Goal: Task Accomplishment & Management: Complete application form

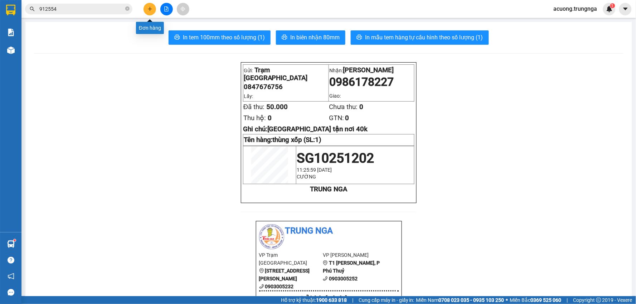
click at [147, 9] on icon "plus" at bounding box center [149, 8] width 5 height 5
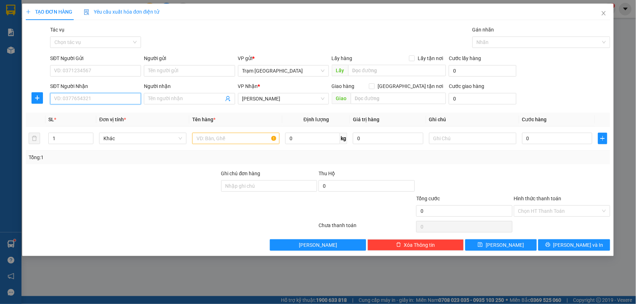
click at [113, 99] on input "SĐT Người Nhận" at bounding box center [95, 98] width 91 height 11
type input "0358345669"
click at [105, 112] on div "0358345669" at bounding box center [95, 113] width 82 height 8
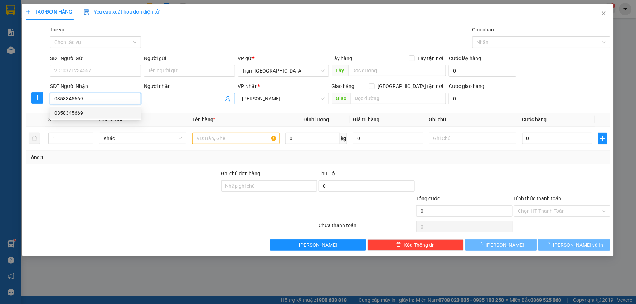
type input "40.000"
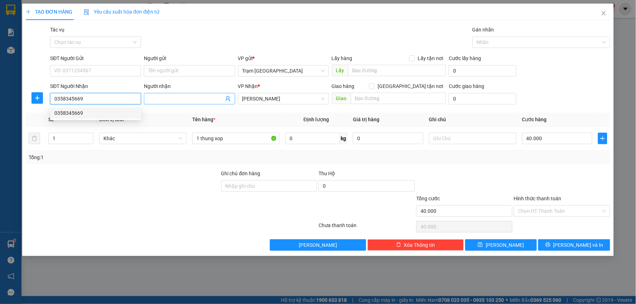
type input "0358345669"
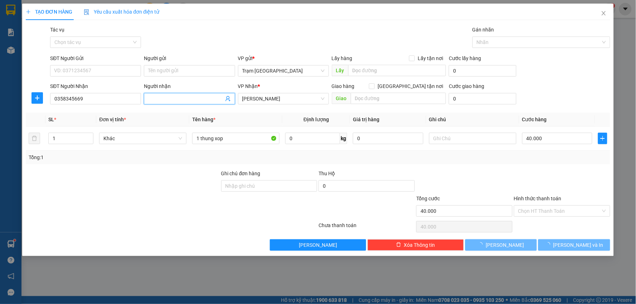
click at [180, 99] on input "Người nhận" at bounding box center [185, 99] width 75 height 8
type input "Chị Dung"
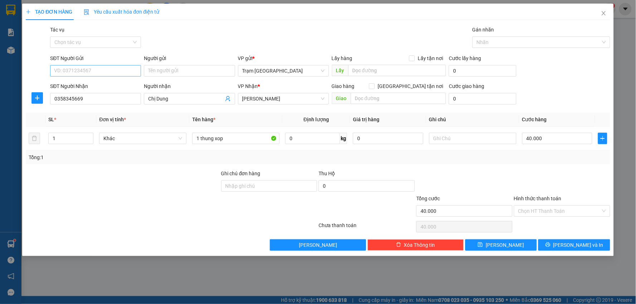
drag, startPoint x: 100, startPoint y: 58, endPoint x: 97, endPoint y: 71, distance: 13.2
click at [99, 65] on div "SĐT Người Gửi VD: 0371234567" at bounding box center [95, 66] width 91 height 25
click at [96, 75] on input "SĐT Người Gửi" at bounding box center [95, 70] width 91 height 11
click at [112, 84] on div "0356500586" at bounding box center [95, 85] width 82 height 8
type input "0356500586"
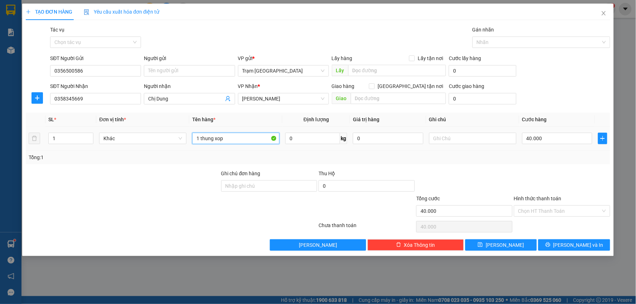
drag, startPoint x: 254, startPoint y: 137, endPoint x: 98, endPoint y: 134, distance: 156.1
click at [98, 134] on tr "1 Khác 1 thung xop 0 kg 0 40.000" at bounding box center [318, 139] width 585 height 24
type input "thùng xốp"
type input "10"
drag, startPoint x: 573, startPoint y: 210, endPoint x: 566, endPoint y: 217, distance: 9.9
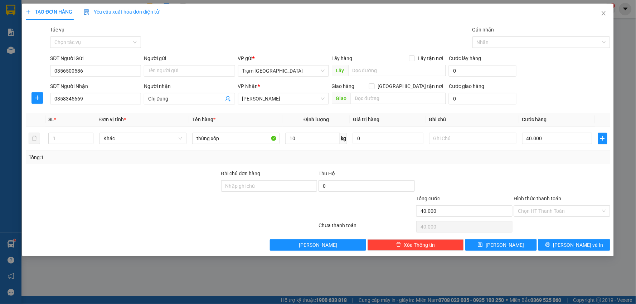
click at [572, 210] on input "Hình thức thanh toán" at bounding box center [559, 211] width 83 height 11
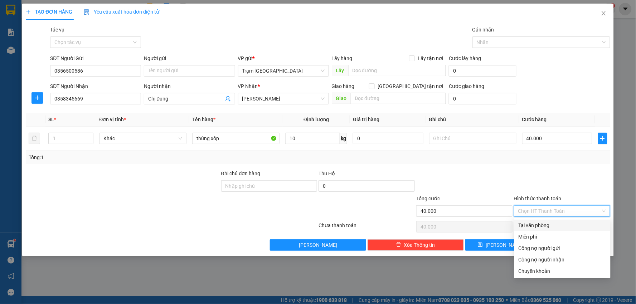
click at [559, 226] on div "Tại văn phòng" at bounding box center [563, 226] width 88 height 8
type input "0"
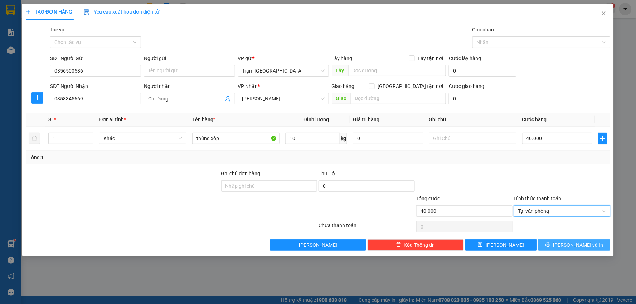
click at [577, 244] on span "[PERSON_NAME] và In" at bounding box center [578, 245] width 50 height 8
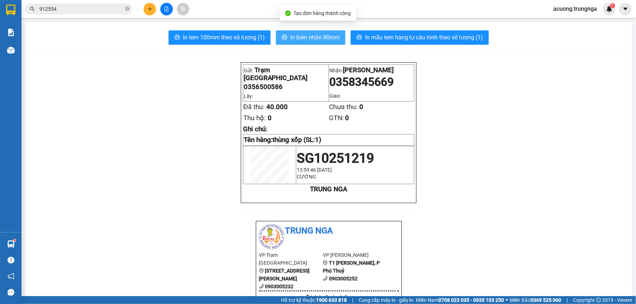
click at [323, 39] on span "In biên nhận 80mm" at bounding box center [314, 37] width 49 height 9
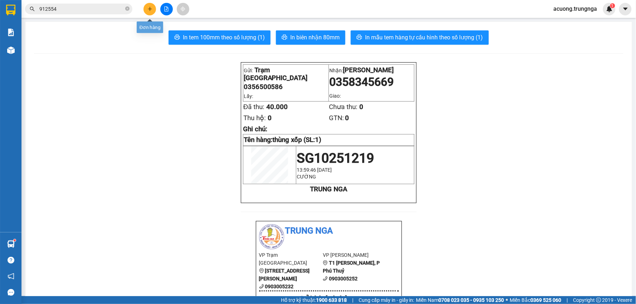
click at [151, 8] on icon "plus" at bounding box center [149, 8] width 5 height 5
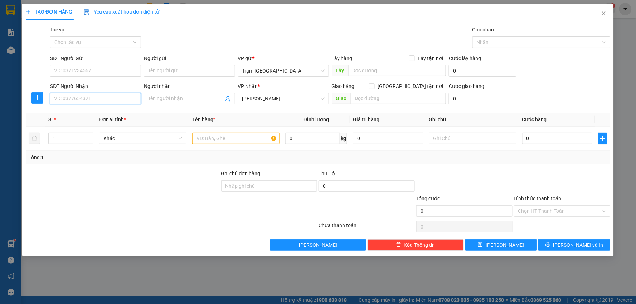
click at [90, 101] on input "SĐT Người Nhận" at bounding box center [95, 98] width 91 height 11
type input "0937570887"
click at [173, 97] on input "Người nhận" at bounding box center [185, 99] width 75 height 8
type input "[PERSON_NAME]"
click at [113, 68] on input "SĐT Người Gửi" at bounding box center [95, 70] width 91 height 11
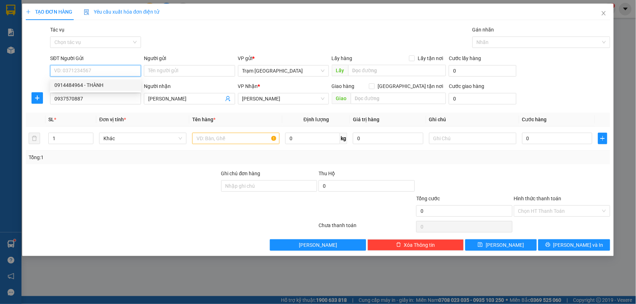
click at [110, 86] on div "0914484964 - THÀNH" at bounding box center [95, 85] width 82 height 8
type input "0914484964"
type input "THÀNH"
type input "30.000"
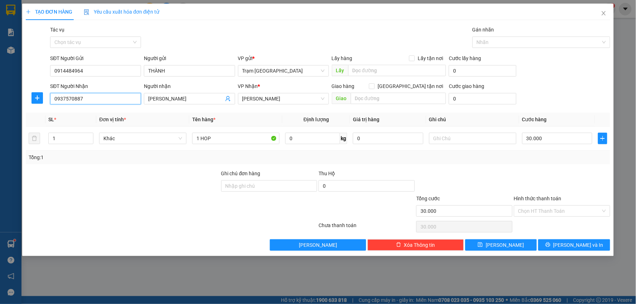
click at [95, 101] on input "0937570887" at bounding box center [95, 98] width 91 height 11
click at [166, 123] on th "Đơn vị tính *" at bounding box center [142, 120] width 93 height 14
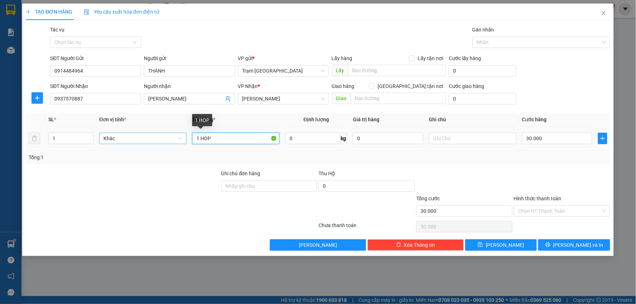
drag, startPoint x: 221, startPoint y: 135, endPoint x: 110, endPoint y: 138, distance: 111.0
click at [110, 138] on tr "1 Khác 1 HOP 0 kg 0 30.000" at bounding box center [318, 139] width 585 height 24
type input "hộp"
type input "5"
click at [563, 211] on input "Hình thức thanh toán" at bounding box center [559, 211] width 83 height 11
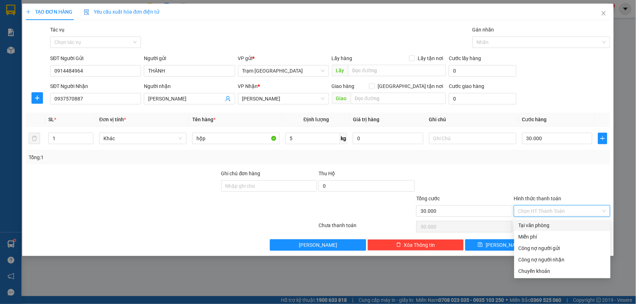
click at [552, 222] on div "Tại văn phòng" at bounding box center [563, 226] width 88 height 8
type input "0"
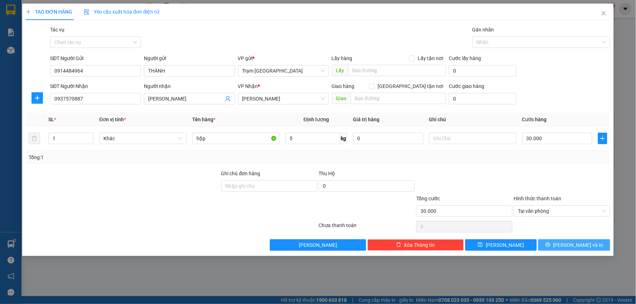
click at [562, 241] on button "[PERSON_NAME] và In" at bounding box center [574, 245] width 72 height 11
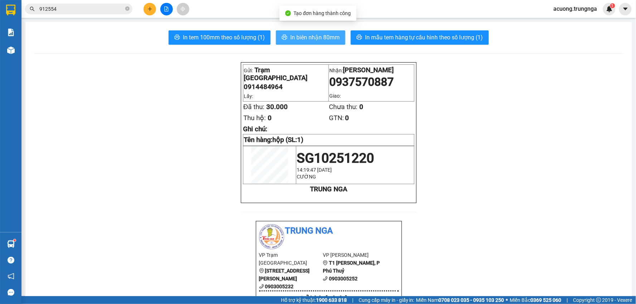
click at [318, 33] on span "In biên nhận 80mm" at bounding box center [314, 37] width 49 height 9
